Goal: Browse casually: Explore the website without a specific task or goal

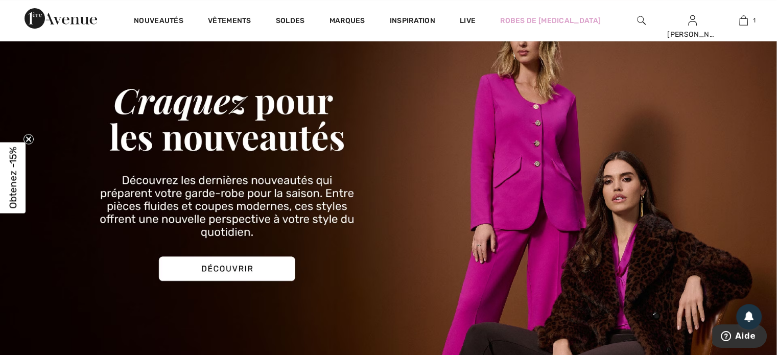
scroll to position [51, 0]
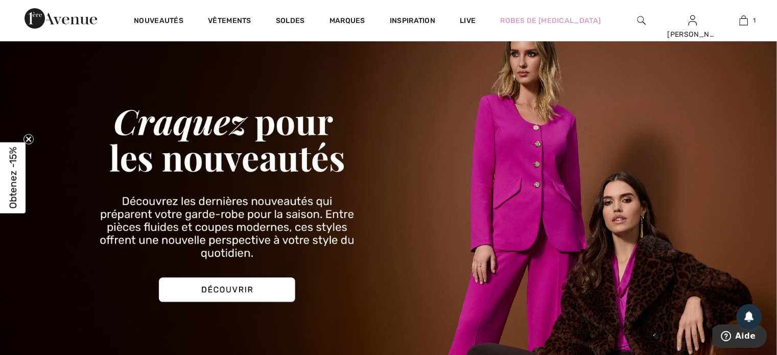
click at [239, 287] on img at bounding box center [388, 196] width 777 height 372
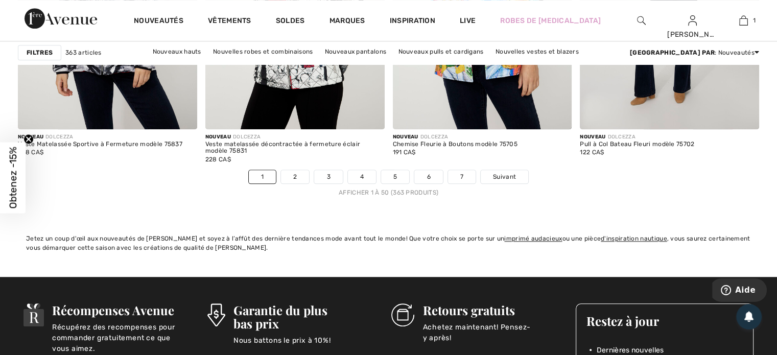
scroll to position [4853, 0]
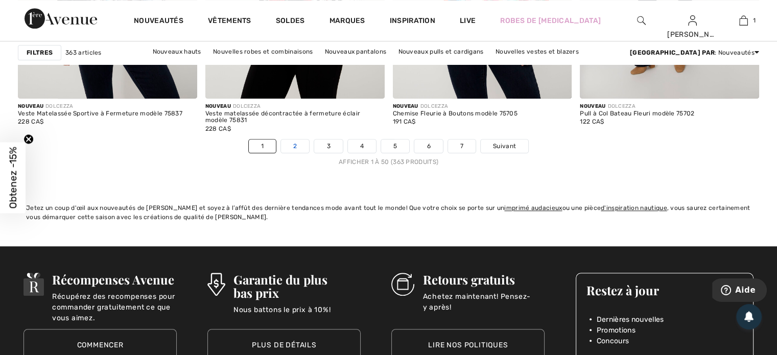
click at [293, 141] on link "2" at bounding box center [295, 145] width 28 height 13
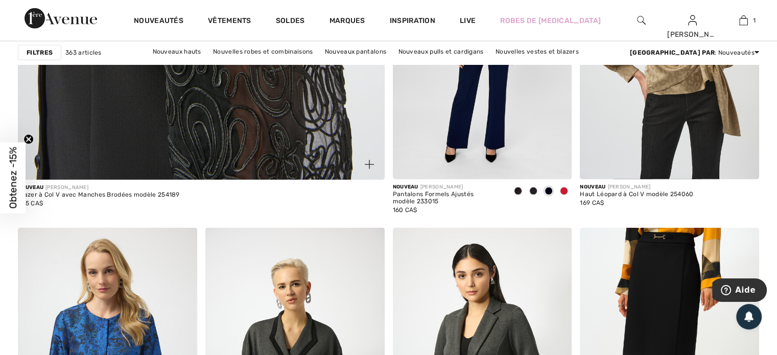
scroll to position [3065, 0]
